Goal: Navigation & Orientation: Find specific page/section

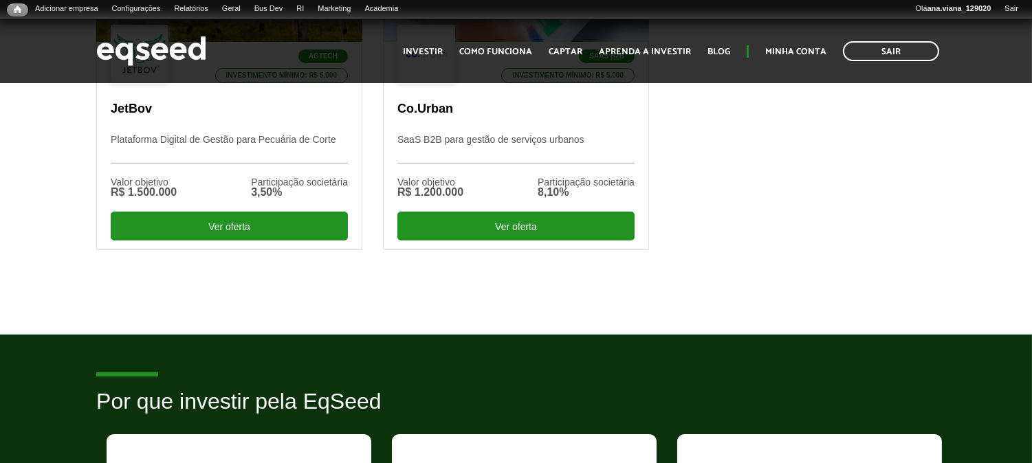
scroll to position [614, 0]
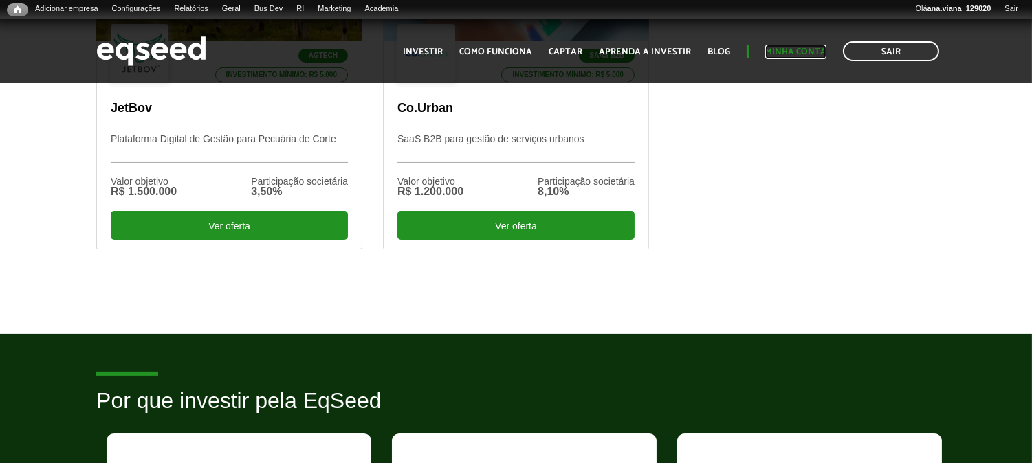
click at [788, 52] on link "Minha conta" at bounding box center [795, 51] width 61 height 9
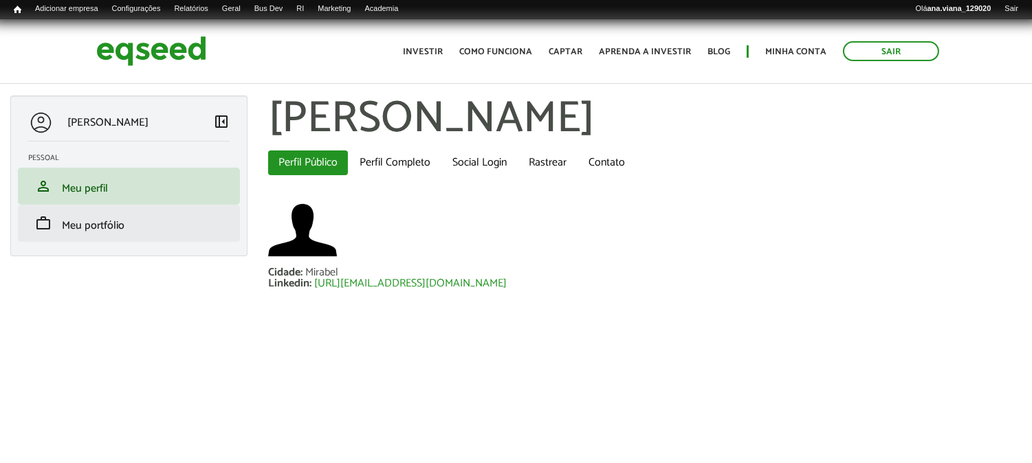
click at [113, 237] on li "work Meu portfólio" at bounding box center [129, 223] width 222 height 37
click at [108, 231] on span "Meu portfólio" at bounding box center [93, 226] width 63 height 19
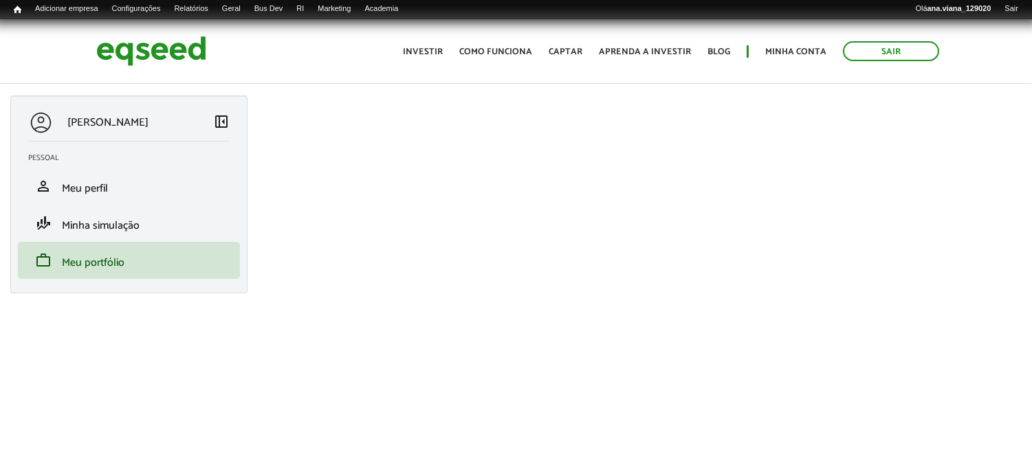
click at [204, 122] on div "[PERSON_NAME]" at bounding box center [120, 122] width 185 height 25
click at [208, 122] on div "[PERSON_NAME]" at bounding box center [120, 122] width 185 height 25
click at [221, 122] on span "left_panel_close" at bounding box center [221, 121] width 16 height 16
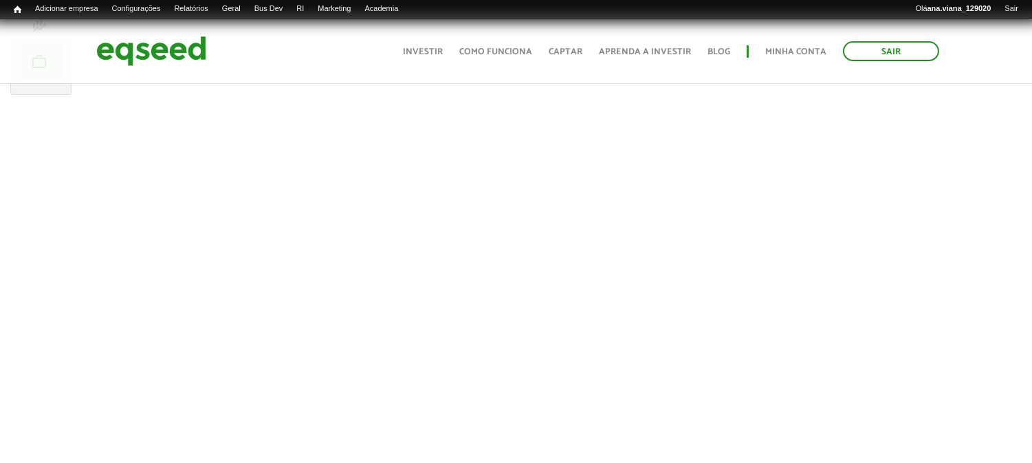
scroll to position [194, 0]
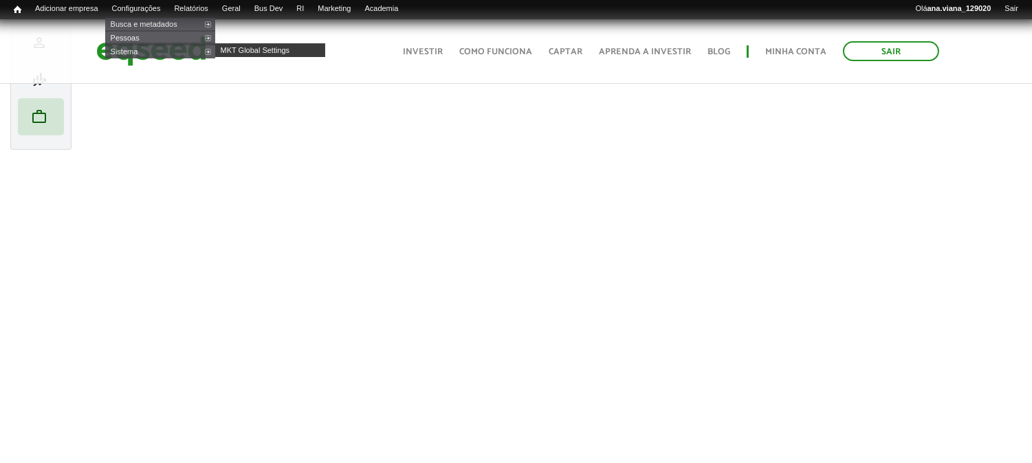
scroll to position [143, 0]
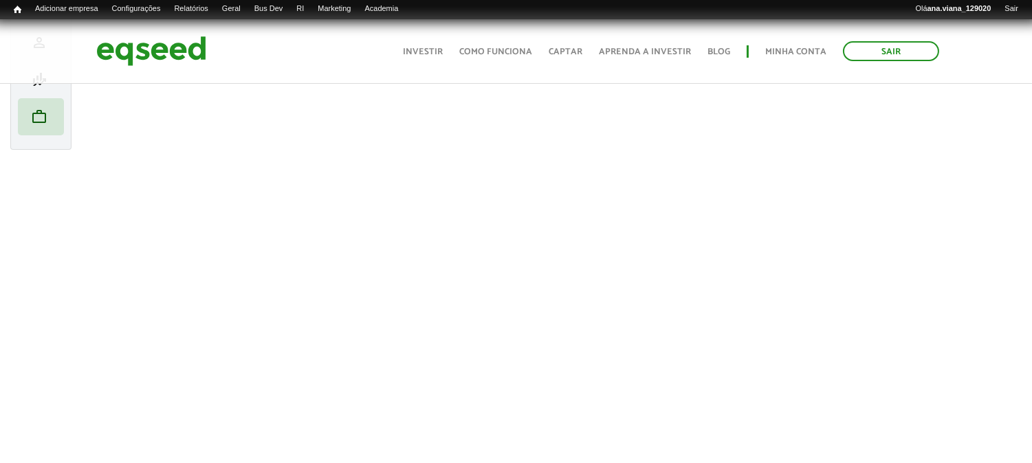
scroll to position [160, 0]
